Goal: Task Accomplishment & Management: Complete application form

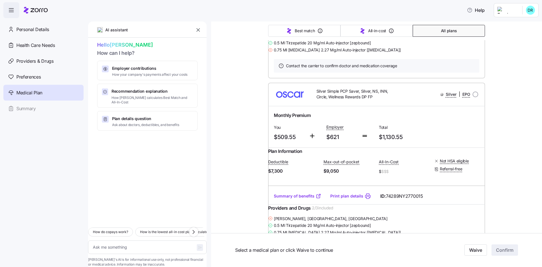
type textarea "x"
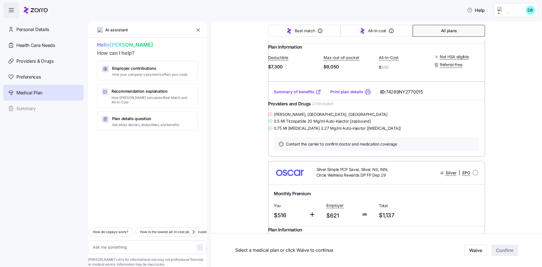
scroll to position [904, 0]
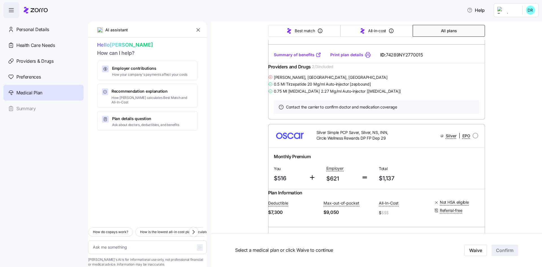
click at [293, 58] on link "Summary of benefits" at bounding box center [297, 55] width 47 height 6
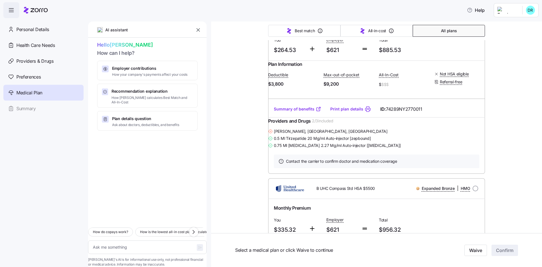
scroll to position [311, 0]
click at [295, 111] on link "Summary of benefits" at bounding box center [297, 108] width 47 height 6
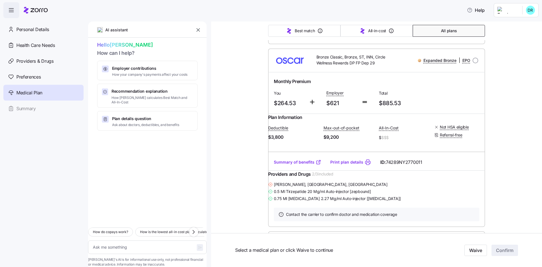
scroll to position [254, 0]
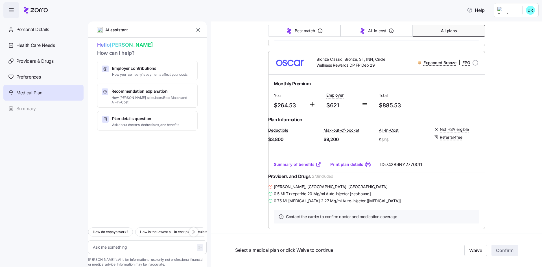
click at [395, 74] on div "Bronze Classic, Bronze, ST, INN, Circle Wellness Rewards DP FP Dep 29 Expanded …" at bounding box center [376, 62] width 217 height 23
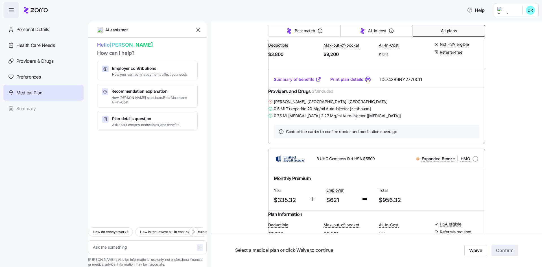
scroll to position [339, 0]
click at [196, 30] on div "AI assistant" at bounding box center [147, 32] width 119 height 12
click at [201, 30] on icon "button" at bounding box center [198, 30] width 6 height 6
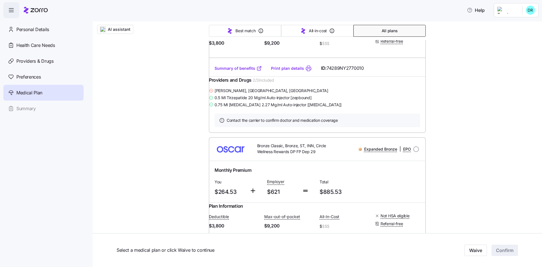
scroll to position [226, 0]
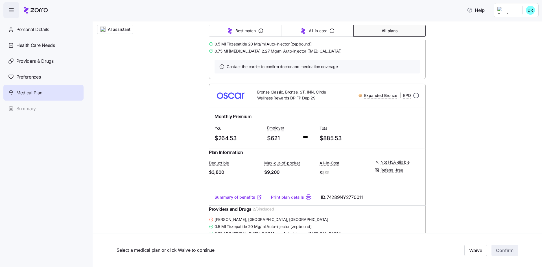
click at [414, 98] on input "radio" at bounding box center [417, 96] width 6 height 6
radio input "true"
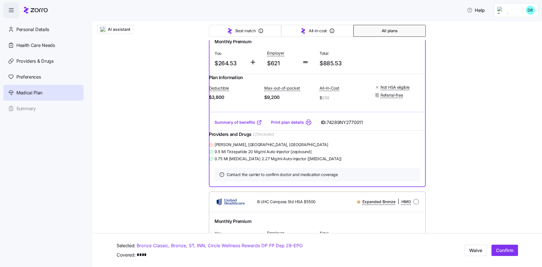
scroll to position [311, 0]
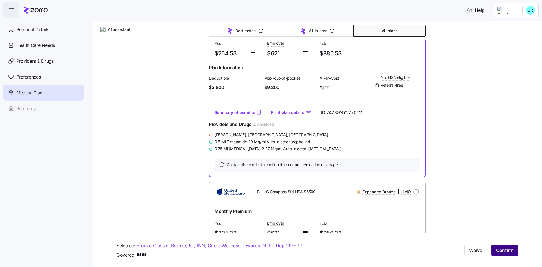
click at [496, 248] on span "Confirm" at bounding box center [505, 250] width 18 height 7
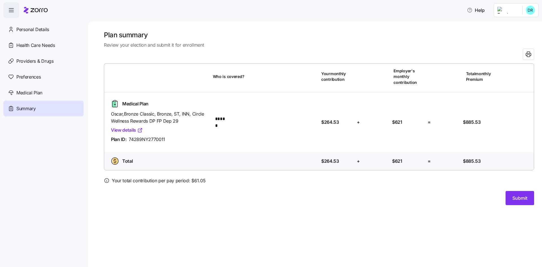
click at [127, 132] on link "View details" at bounding box center [127, 130] width 32 height 7
click at [514, 200] on span "Submit" at bounding box center [520, 198] width 15 height 7
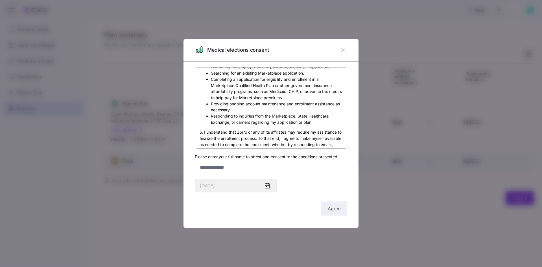
scroll to position [198, 0]
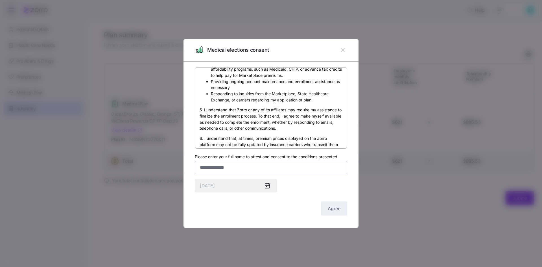
click at [265, 168] on input "Please enter your full name to attest and consent to the conditions presented" at bounding box center [271, 168] width 153 height 14
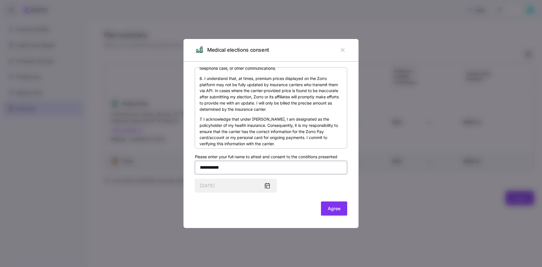
scroll to position [337, 0]
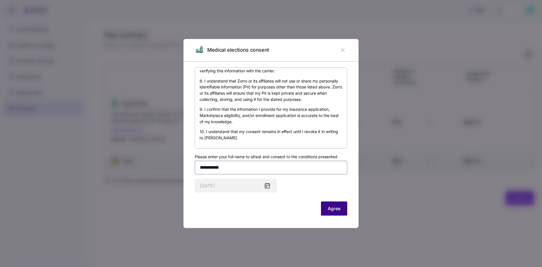
type input "**********"
click at [332, 208] on span "Agree" at bounding box center [334, 208] width 13 height 7
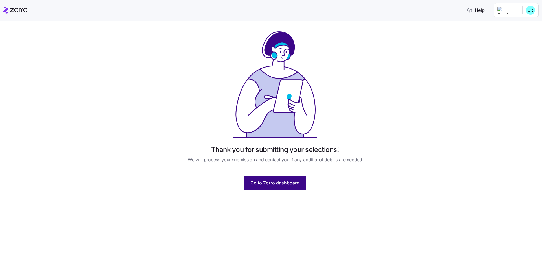
click at [295, 185] on span "Go to Zorro dashboard" at bounding box center [275, 182] width 49 height 7
